Goal: Information Seeking & Learning: Learn about a topic

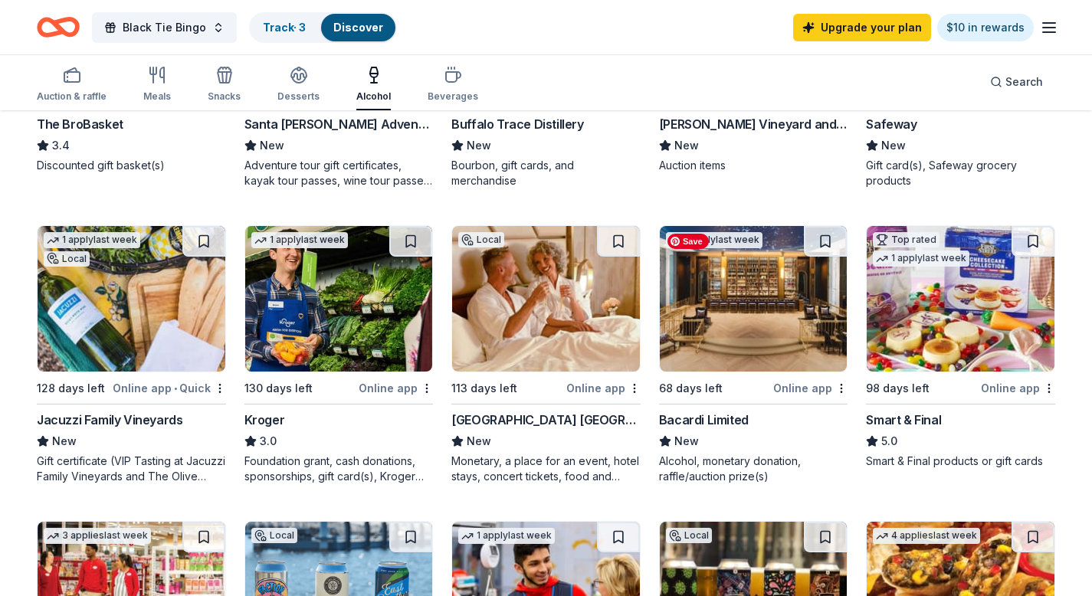
scroll to position [709, 0]
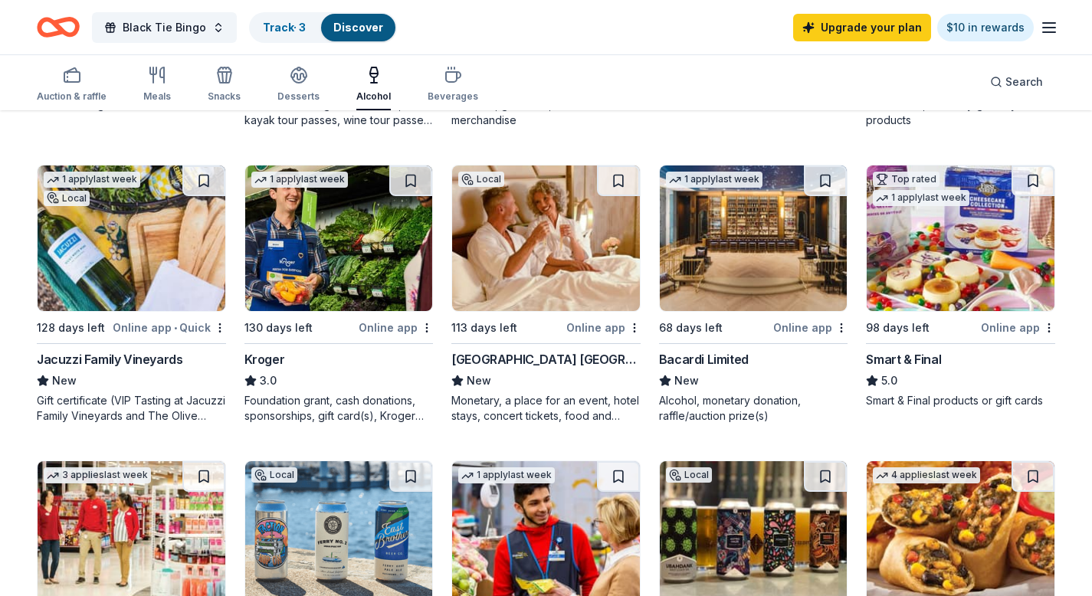
click at [715, 358] on div "Bacardi Limited" at bounding box center [704, 359] width 90 height 18
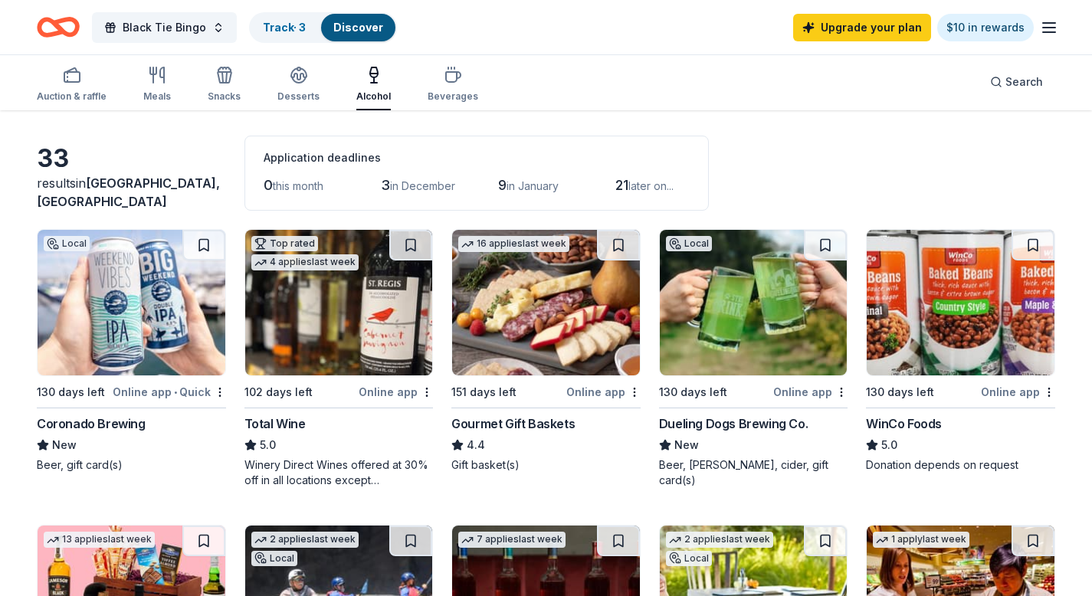
scroll to position [0, 0]
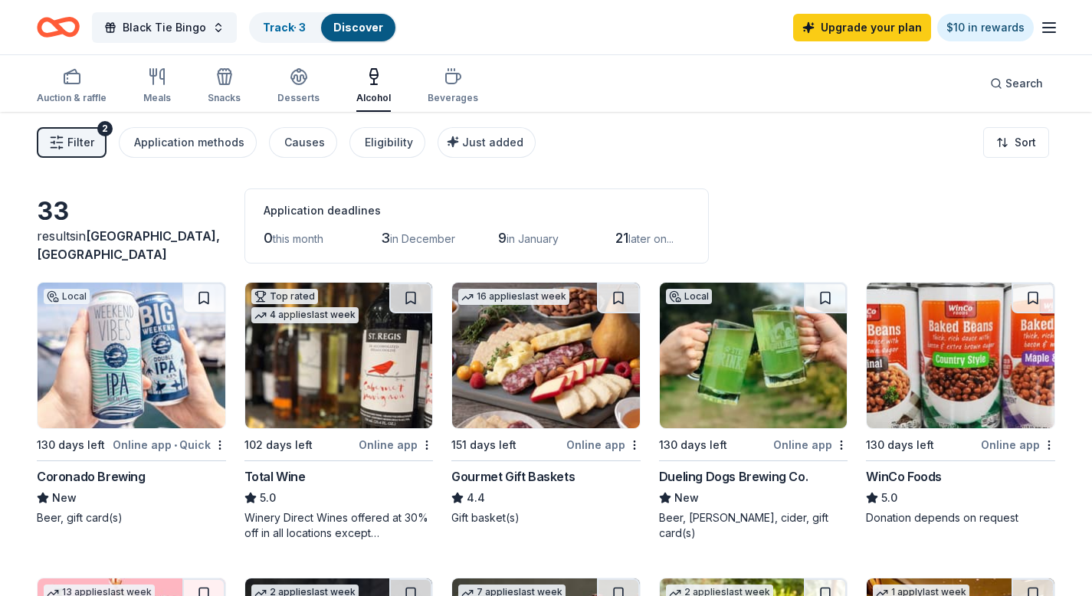
click at [682, 479] on div "Dueling Dogs Brewing Co." at bounding box center [733, 476] width 149 height 18
click at [160, 83] on icon "button" at bounding box center [157, 76] width 18 height 18
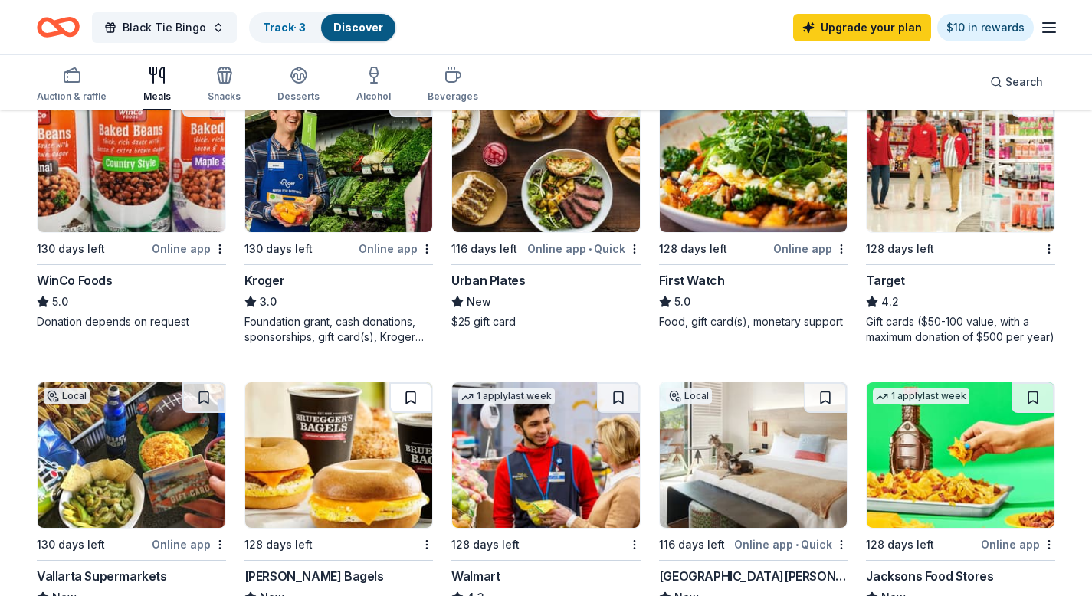
scroll to position [788, 0]
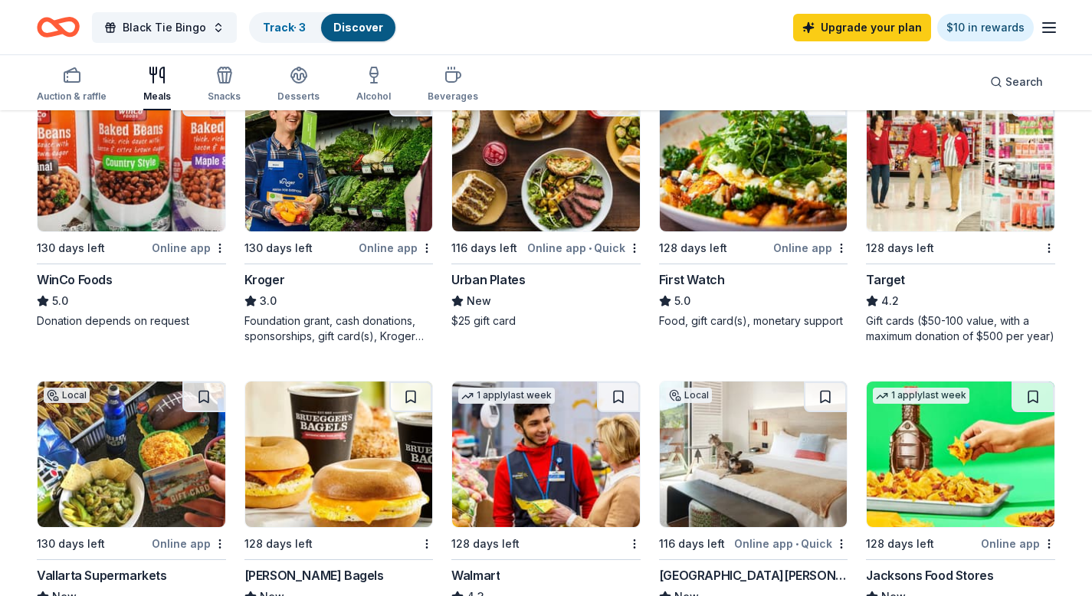
click at [473, 274] on div "Urban Plates" at bounding box center [488, 279] width 74 height 18
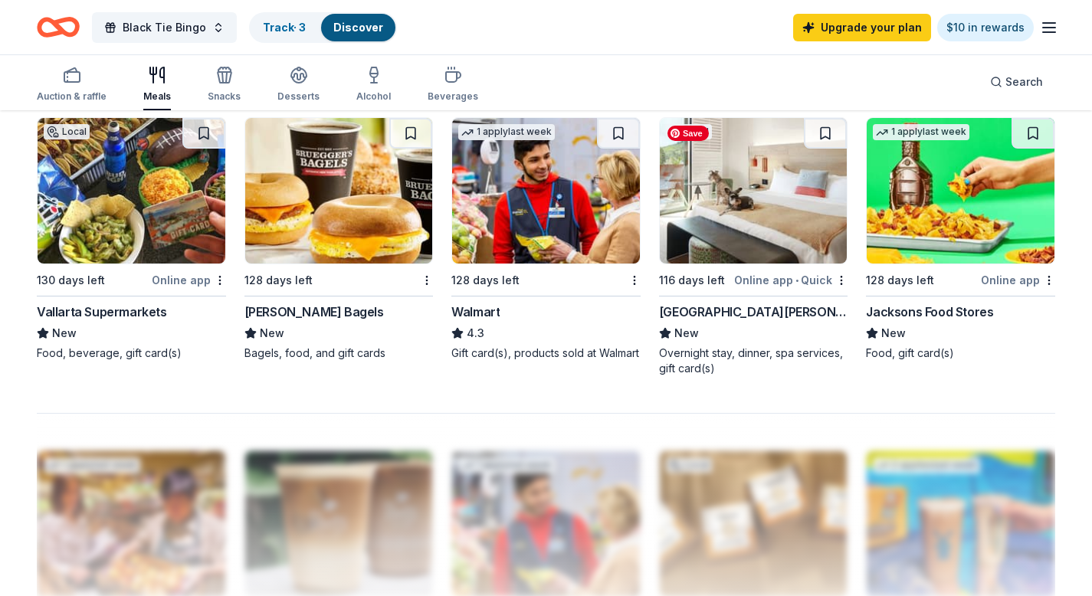
scroll to position [1053, 0]
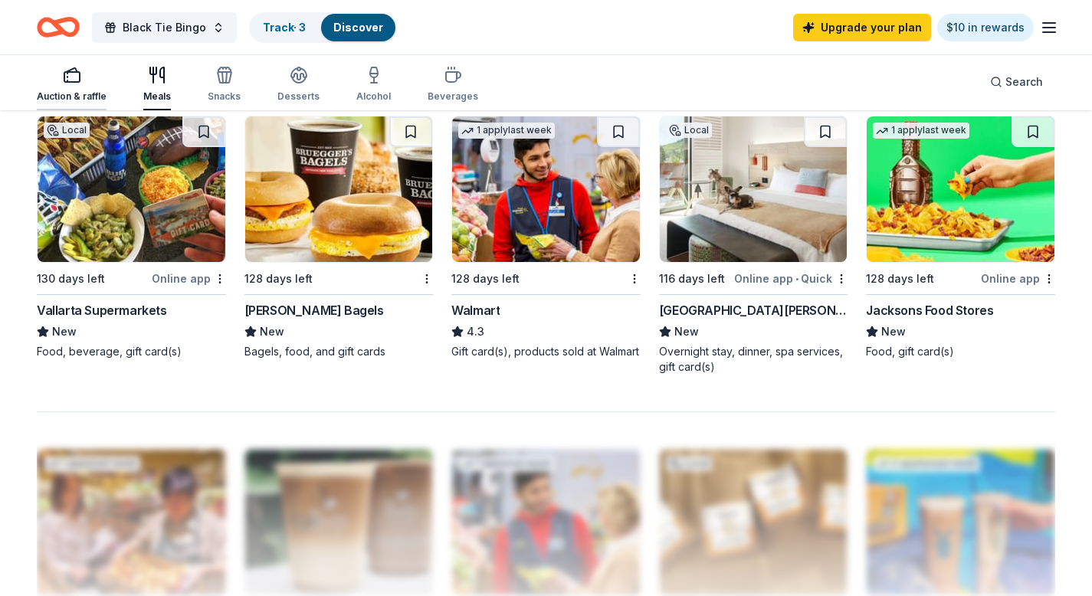
click at [64, 84] on div "Auction & raffle" at bounding box center [72, 84] width 70 height 37
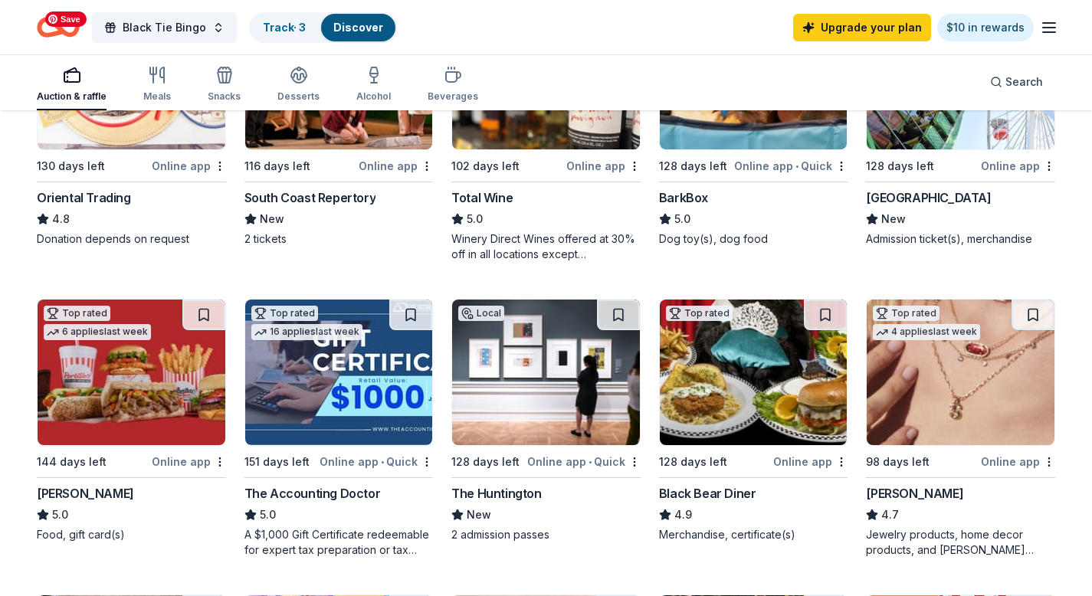
scroll to position [581, 0]
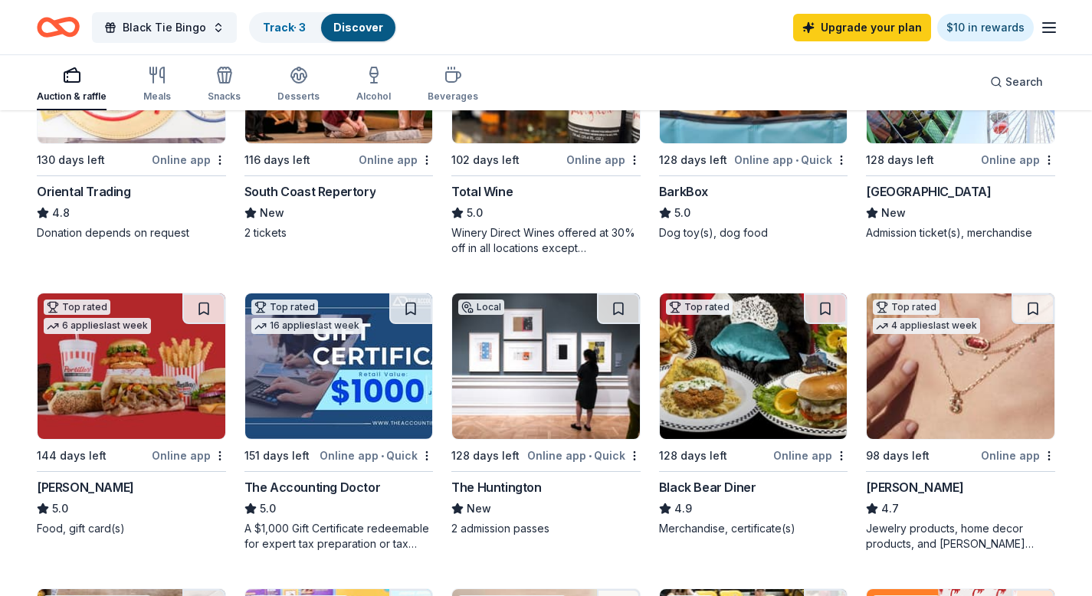
click at [467, 486] on div "The Huntington" at bounding box center [496, 487] width 90 height 18
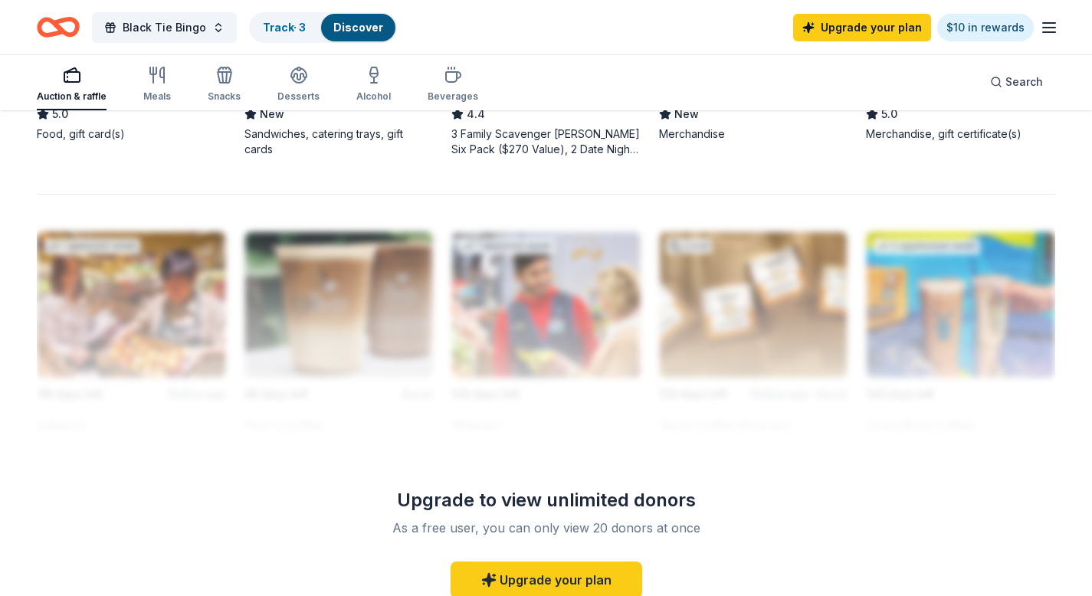
scroll to position [1336, 0]
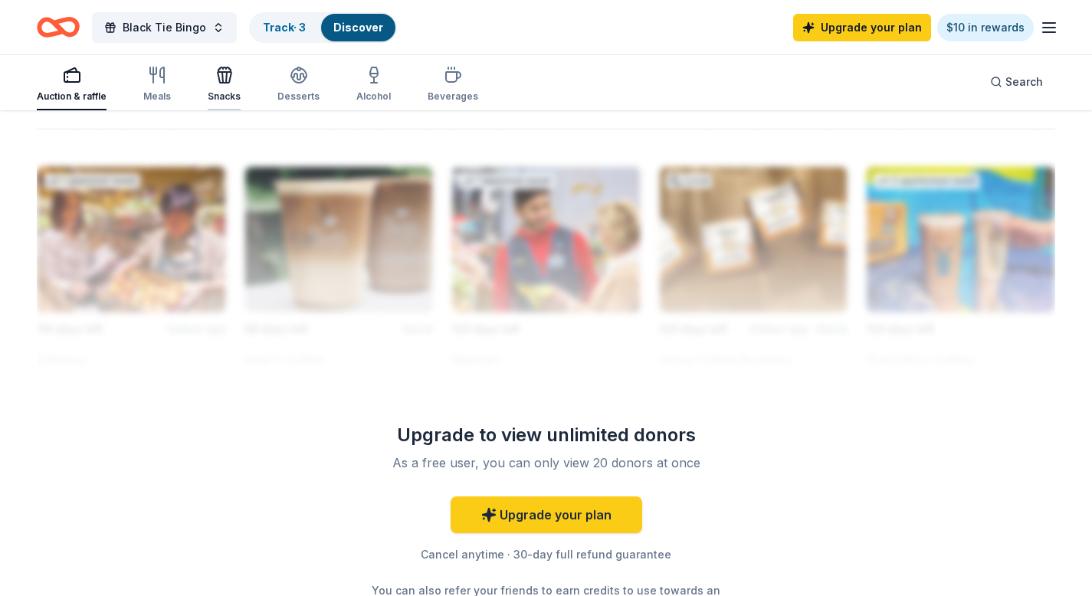
click at [221, 70] on icon "button" at bounding box center [224, 75] width 18 height 18
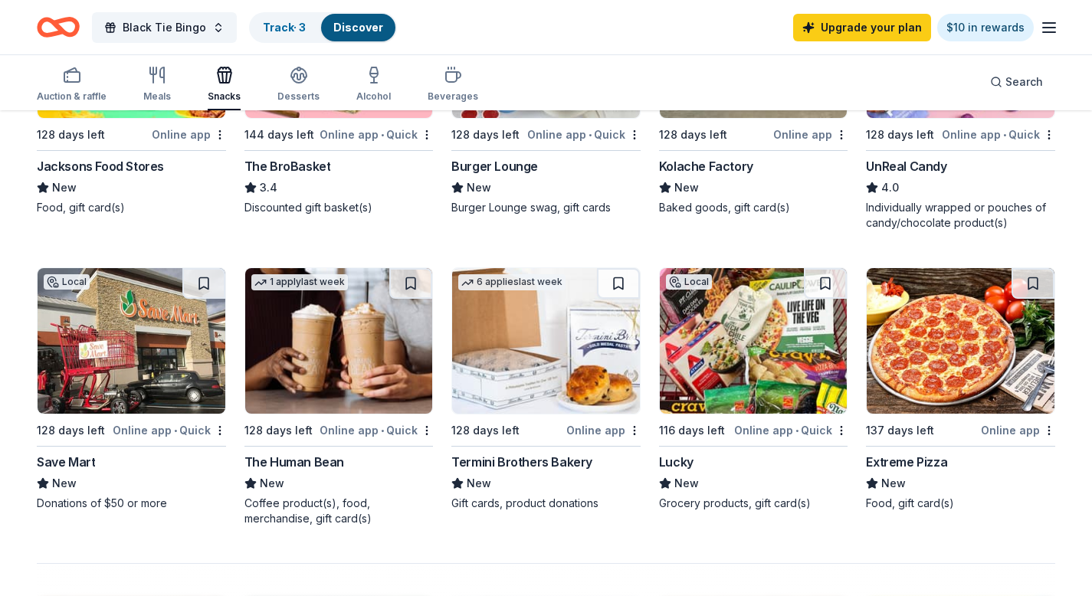
scroll to position [925, 0]
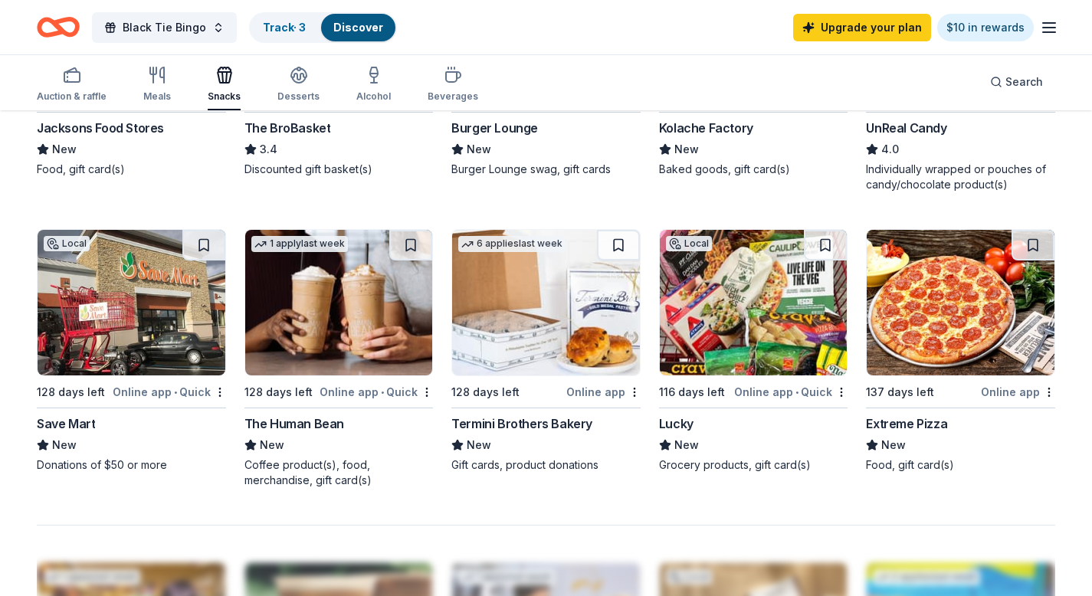
click at [913, 126] on div "UnReal Candy" at bounding box center [906, 128] width 80 height 18
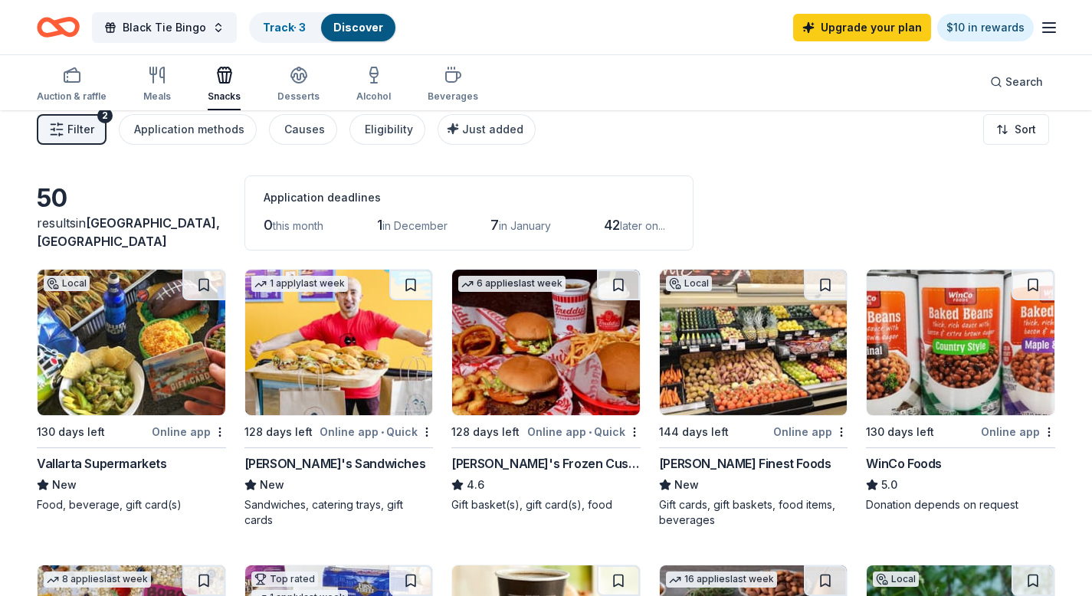
scroll to position [0, 0]
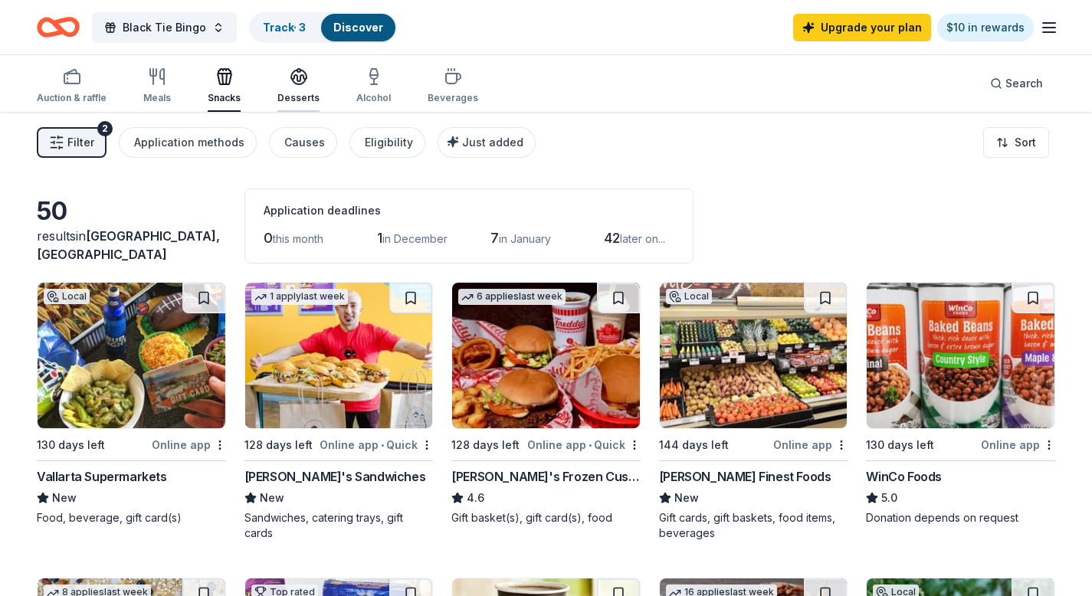
click at [295, 83] on icon "button" at bounding box center [299, 76] width 18 height 18
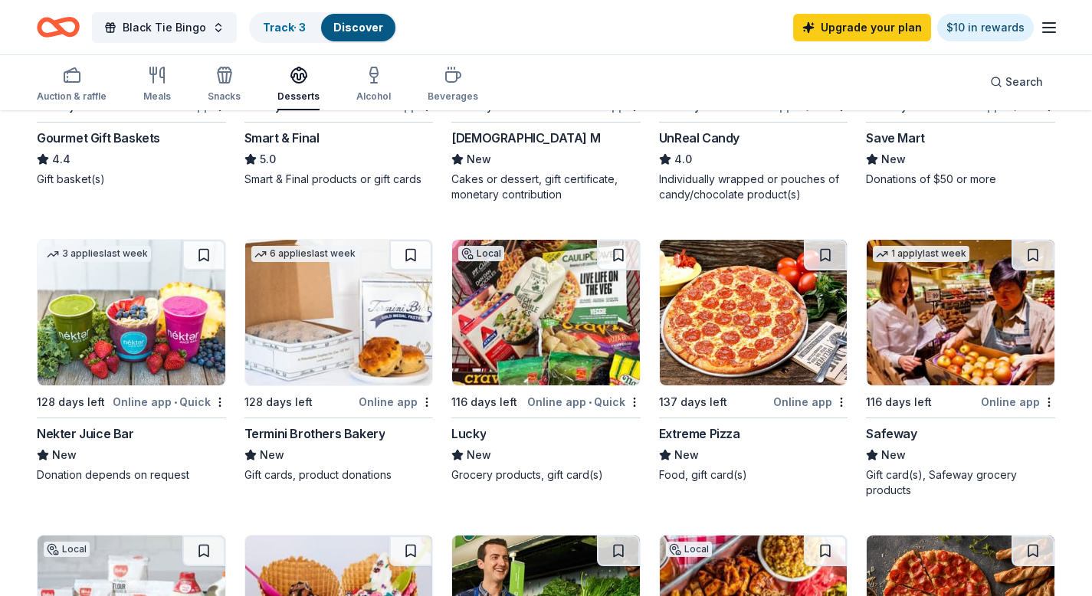
scroll to position [586, 0]
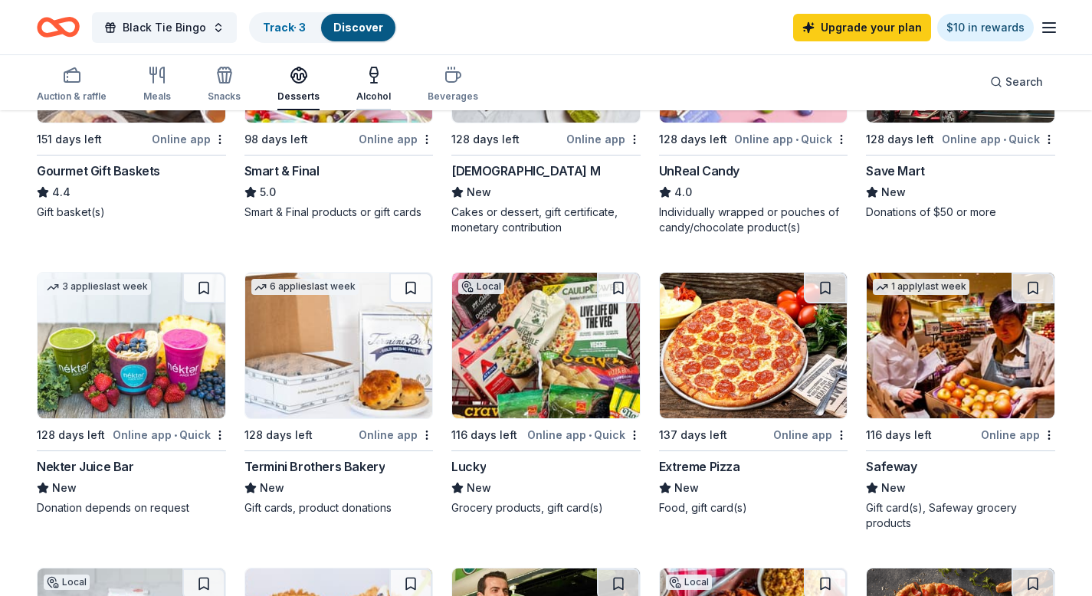
click at [366, 78] on icon "button" at bounding box center [374, 75] width 18 height 18
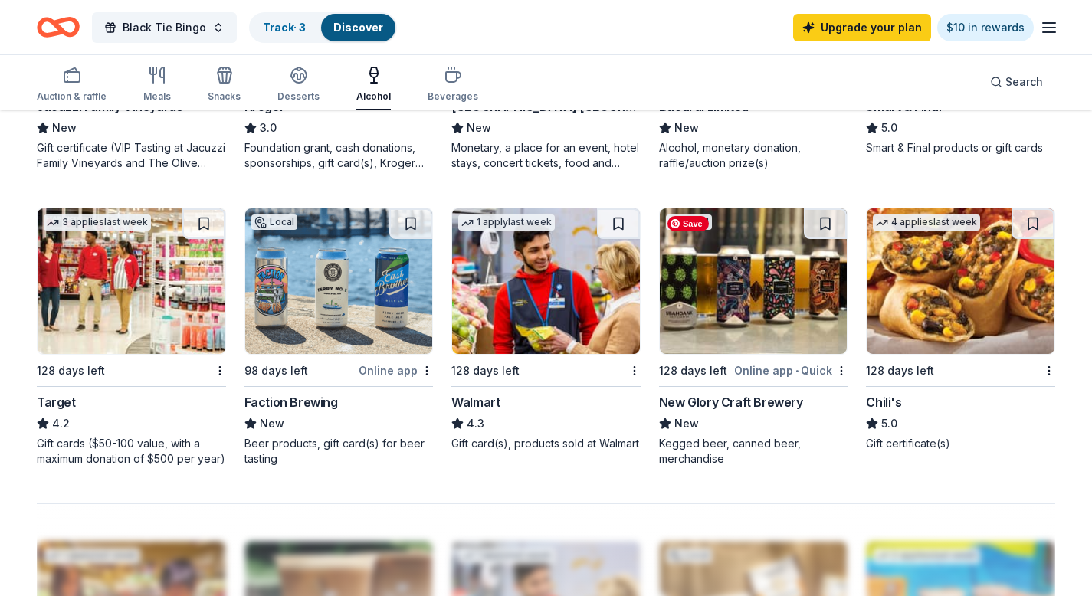
scroll to position [997, 0]
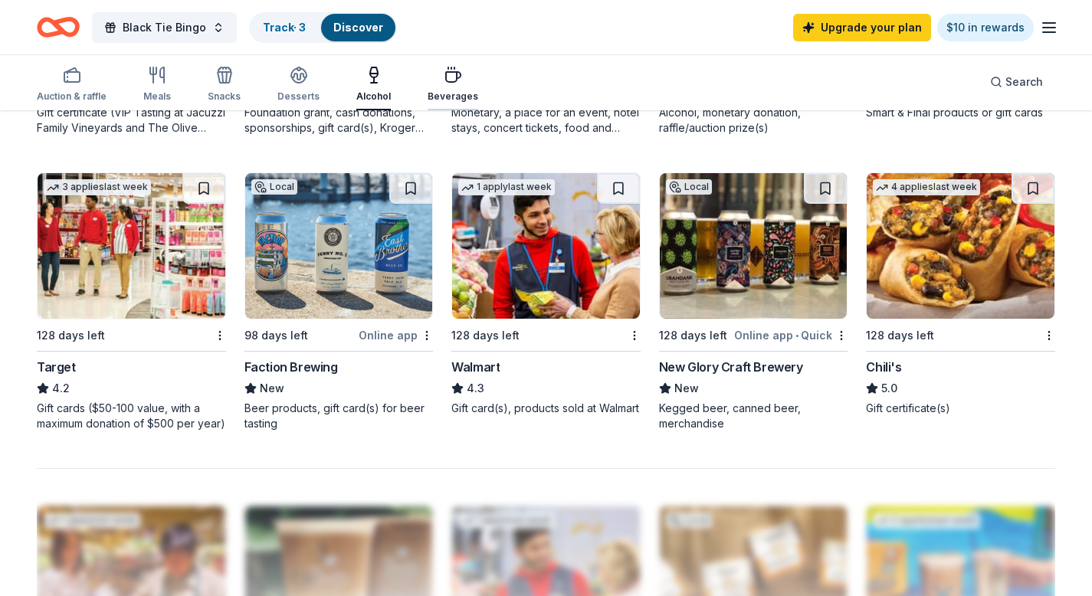
click at [446, 72] on icon "button" at bounding box center [453, 77] width 15 height 10
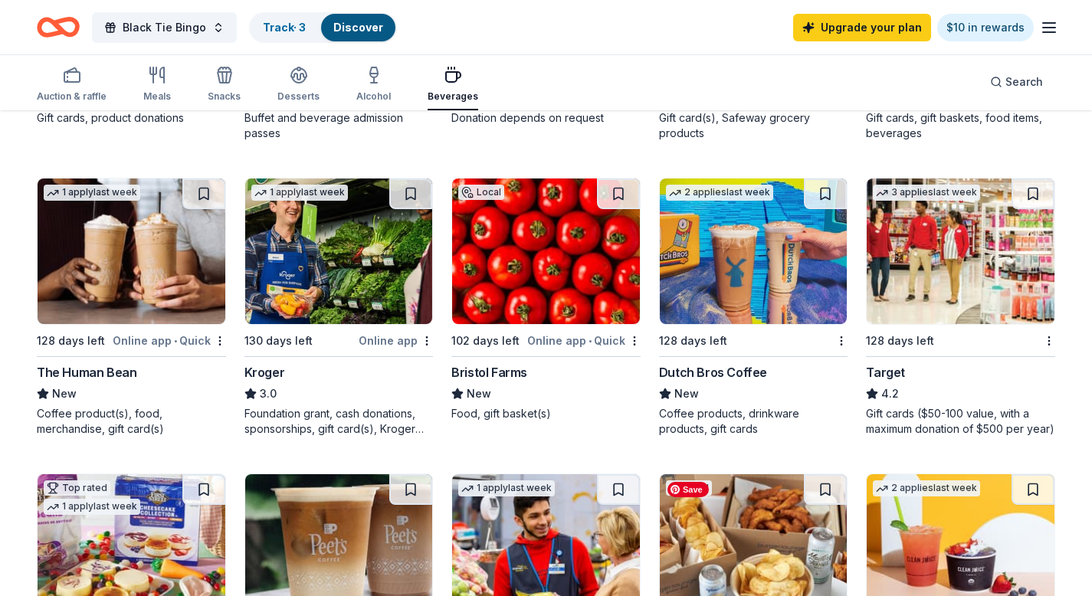
scroll to position [859, 0]
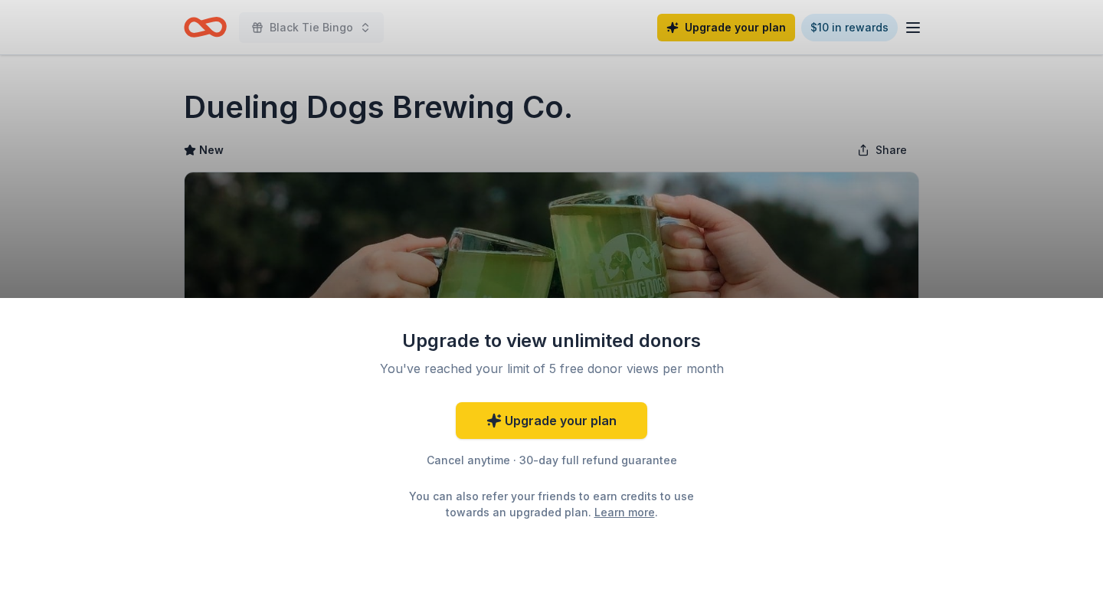
click at [326, 203] on div "Upgrade to view unlimited donors You've reached your limit of 5 free donor view…" at bounding box center [551, 298] width 1103 height 596
